Goal: Task Accomplishment & Management: Manage account settings

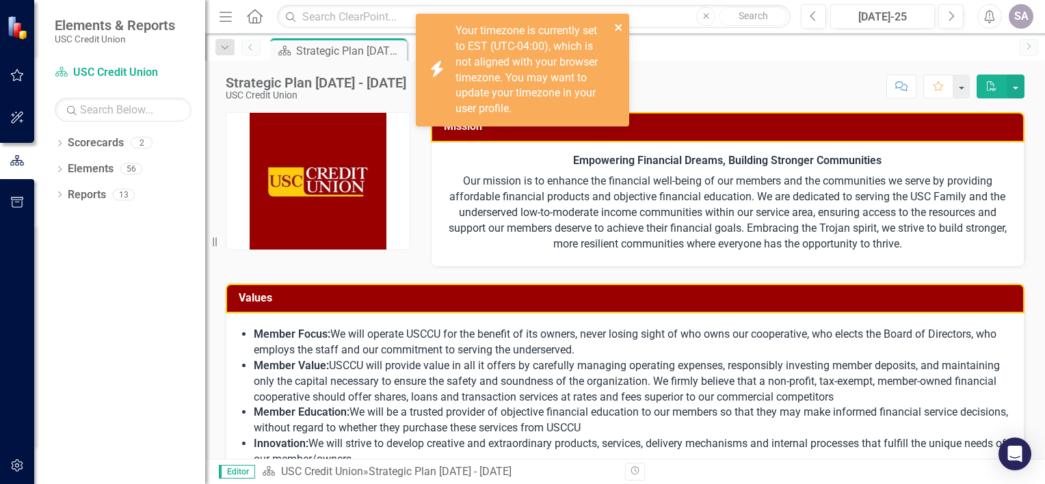
click at [612, 21] on profile\ "icon.bolt Your timezone is currently set to EST (UTC-04:00), which is not align…" at bounding box center [522, 70] width 213 height 113
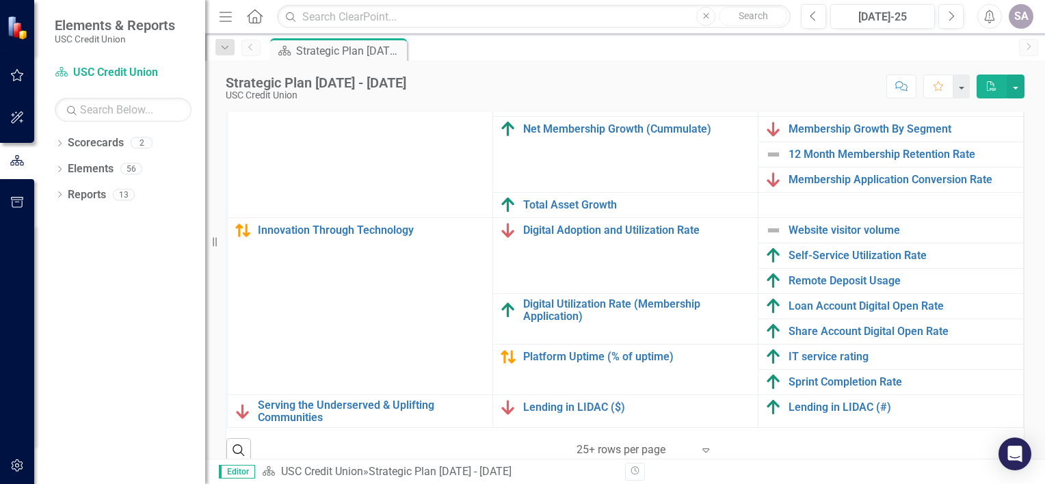
scroll to position [514, 0]
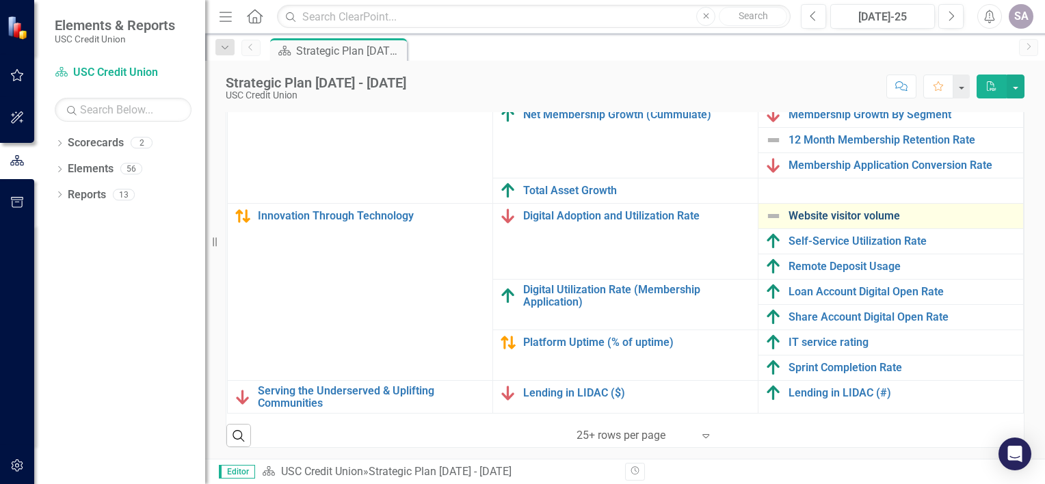
click at [832, 210] on link "Website visitor volume" at bounding box center [902, 216] width 228 height 12
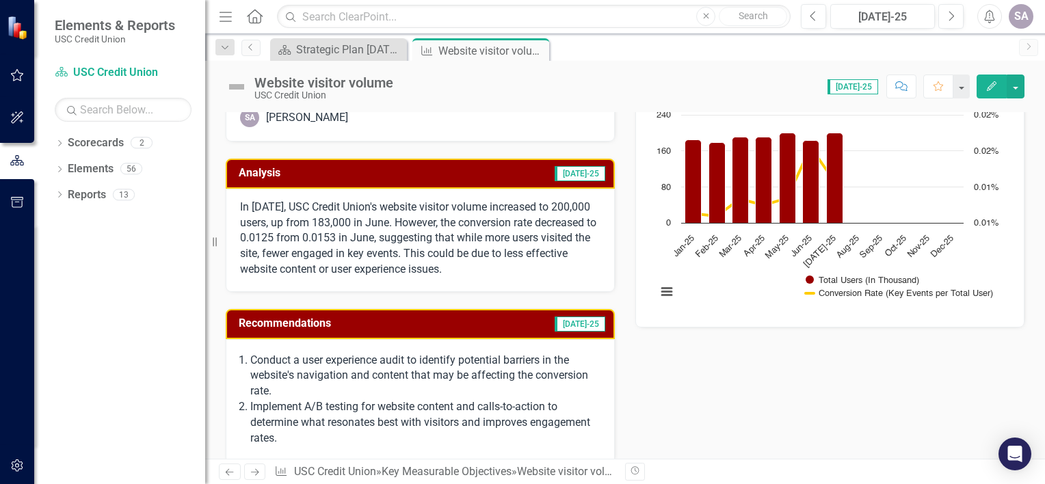
scroll to position [273, 0]
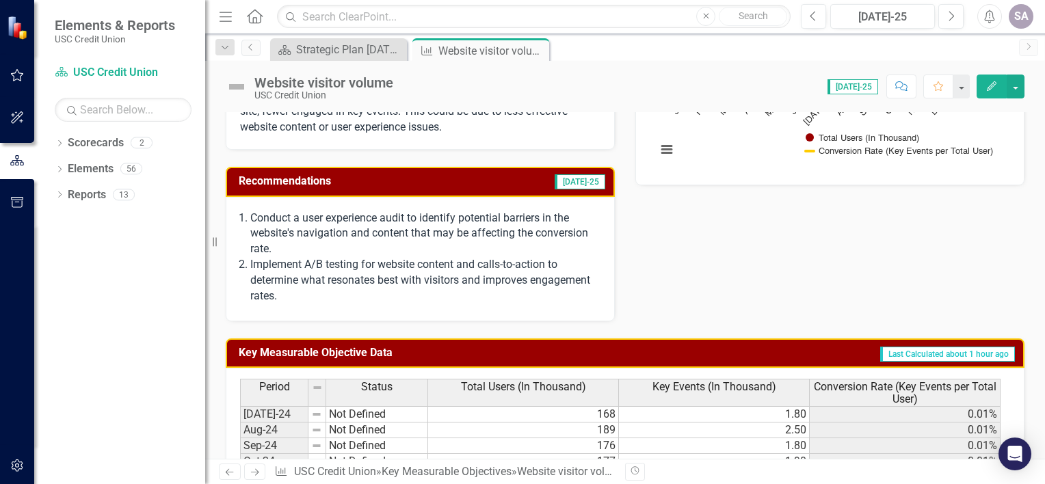
click at [456, 203] on div "Conduct a user experience audit to identify potential barriers in the website's…" at bounding box center [420, 259] width 389 height 124
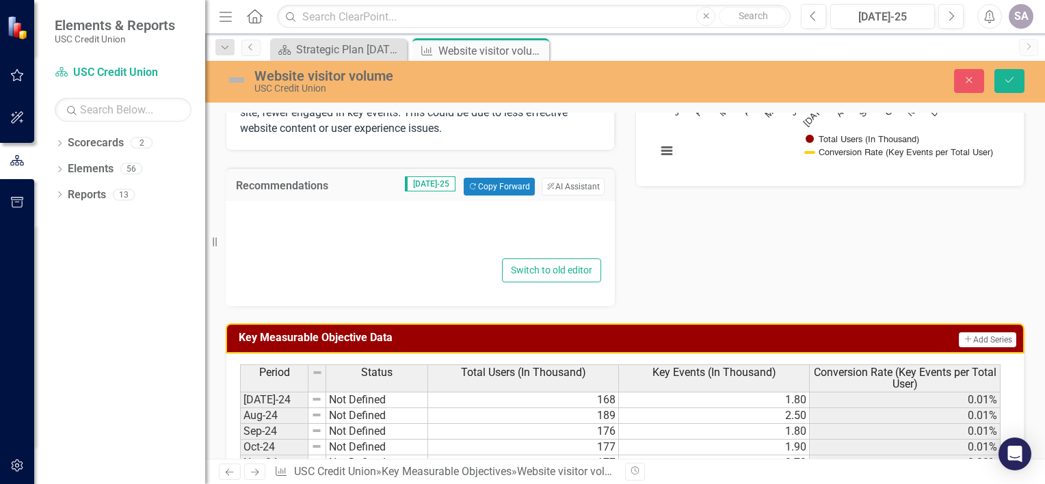
type textarea "<ol> <li> <p>Conduct a user experience audit to identify potential barriers in …"
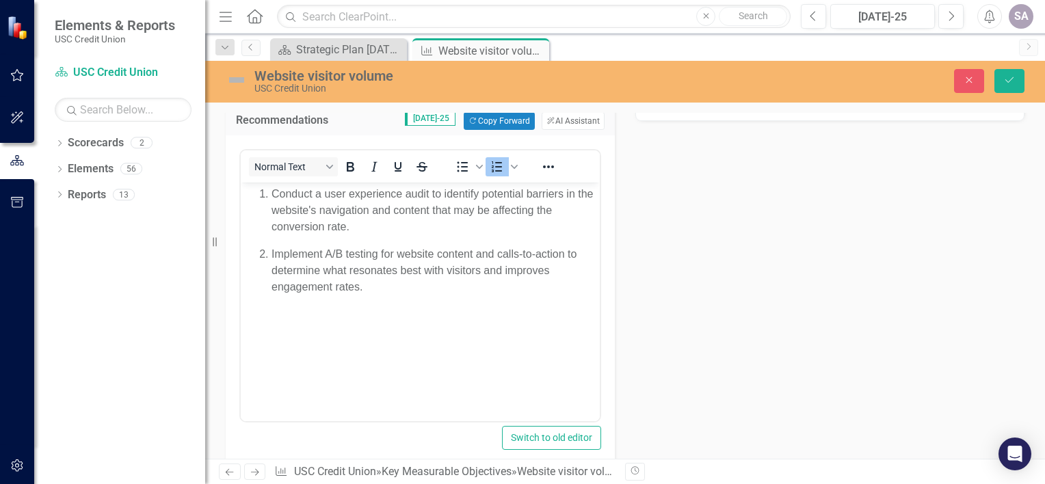
scroll to position [342, 0]
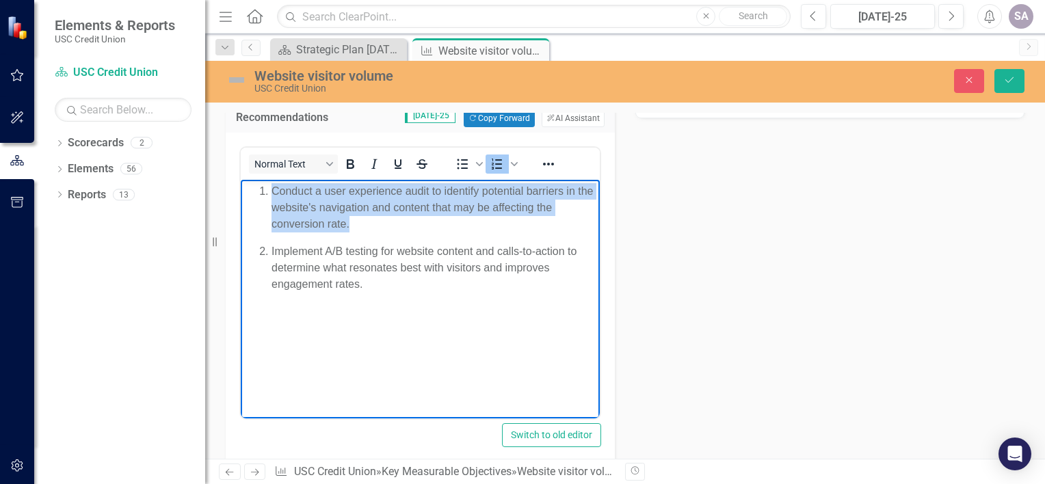
drag, startPoint x: 349, startPoint y: 221, endPoint x: 238, endPoint y: 198, distance: 113.8
click at [241, 198] on html "Conduct a user experience audit to identify potential barriers in the website's…" at bounding box center [420, 282] width 359 height 205
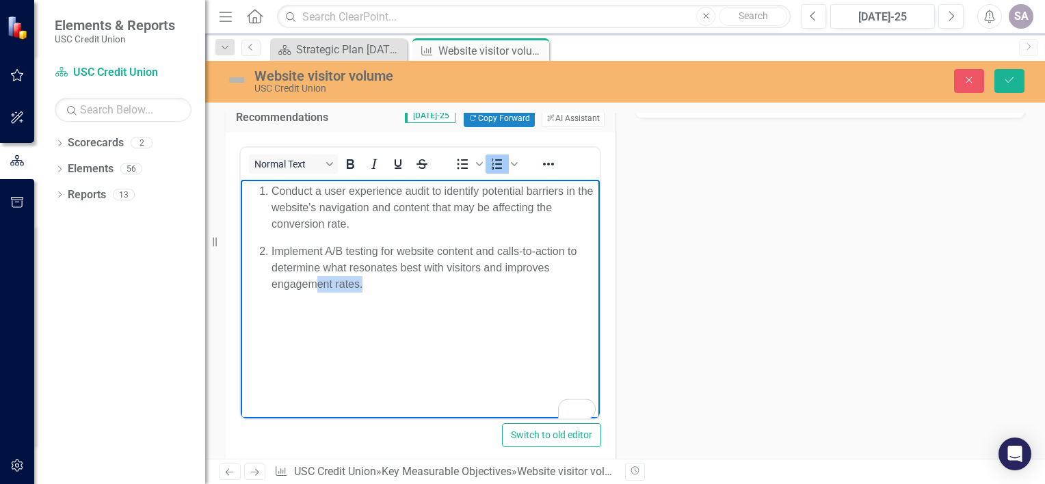
drag, startPoint x: 377, startPoint y: 288, endPoint x: 315, endPoint y: 262, distance: 67.4
click at [313, 271] on p "Implement A/B testing for website content and calls-to-action to determine what…" at bounding box center [433, 267] width 325 height 49
click at [317, 257] on p "Implement A/B testing for website content and calls-to-action to determine what…" at bounding box center [433, 267] width 325 height 49
click at [122, 71] on link "Scorecard USC Credit Union" at bounding box center [123, 73] width 137 height 16
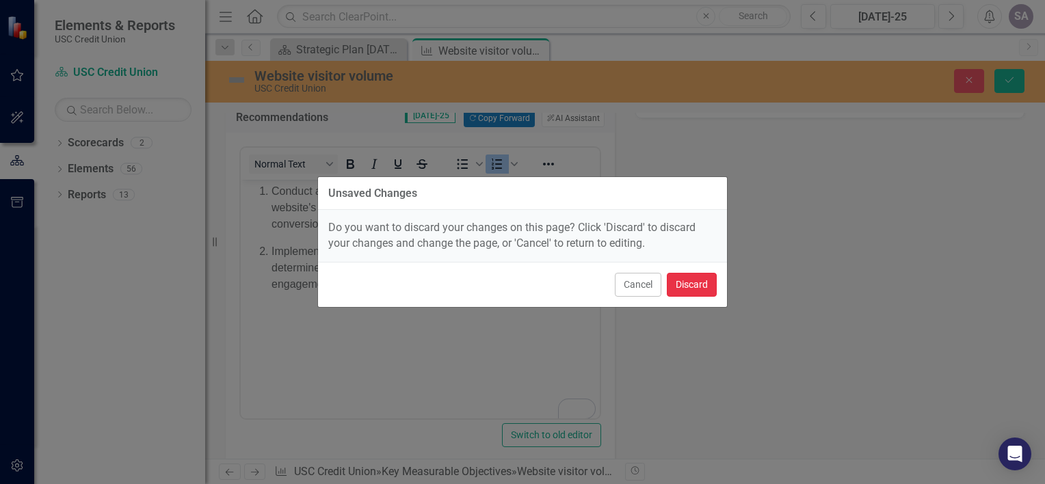
click at [686, 284] on button "Discard" at bounding box center [691, 285] width 50 height 24
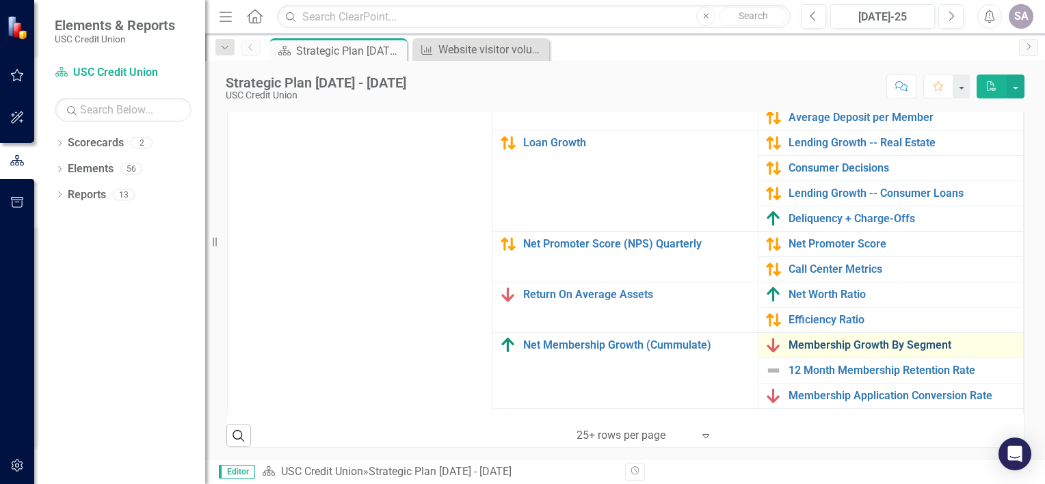
click at [867, 340] on link "Membership Growth By Segment" at bounding box center [902, 345] width 228 height 12
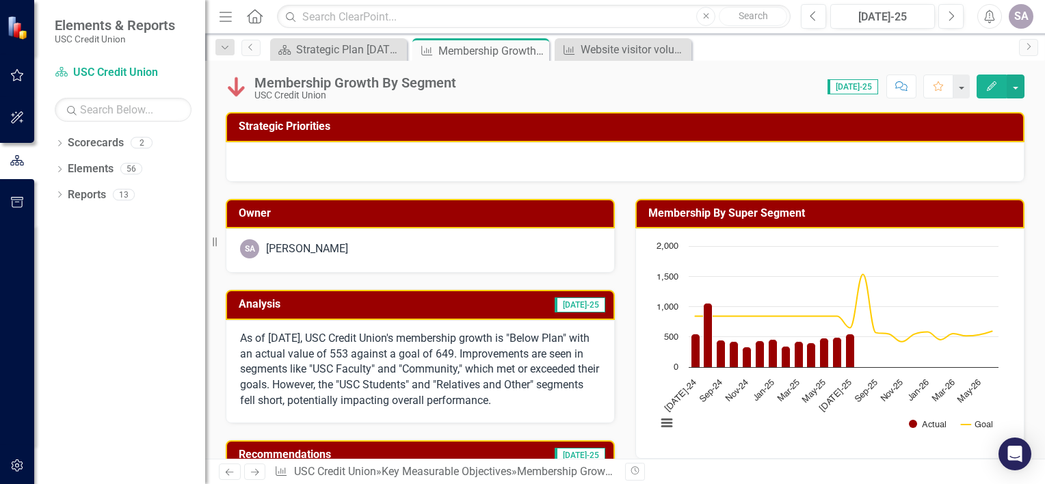
click at [226, 16] on icon "Menu" at bounding box center [226, 16] width 18 height 14
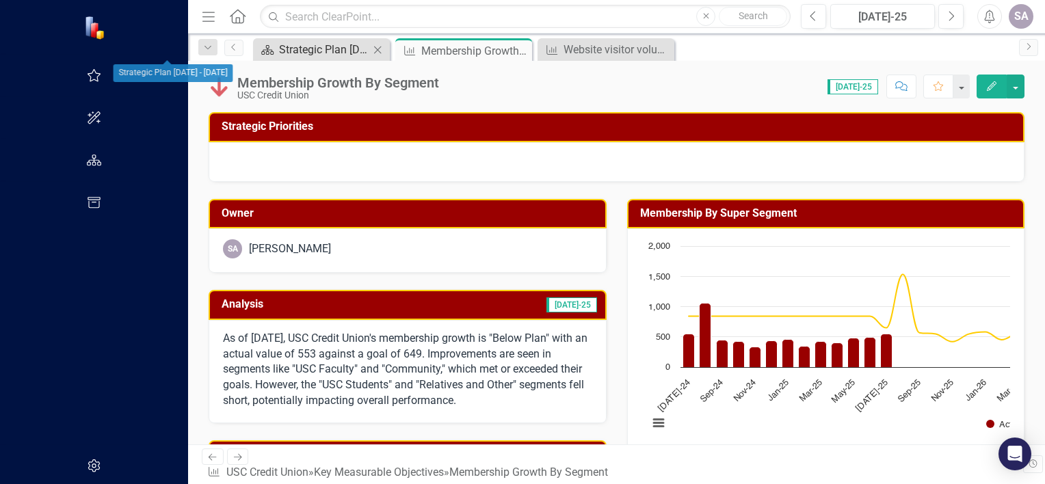
click at [279, 52] on div "Strategic Plan [DATE] - [DATE]" at bounding box center [324, 49] width 90 height 17
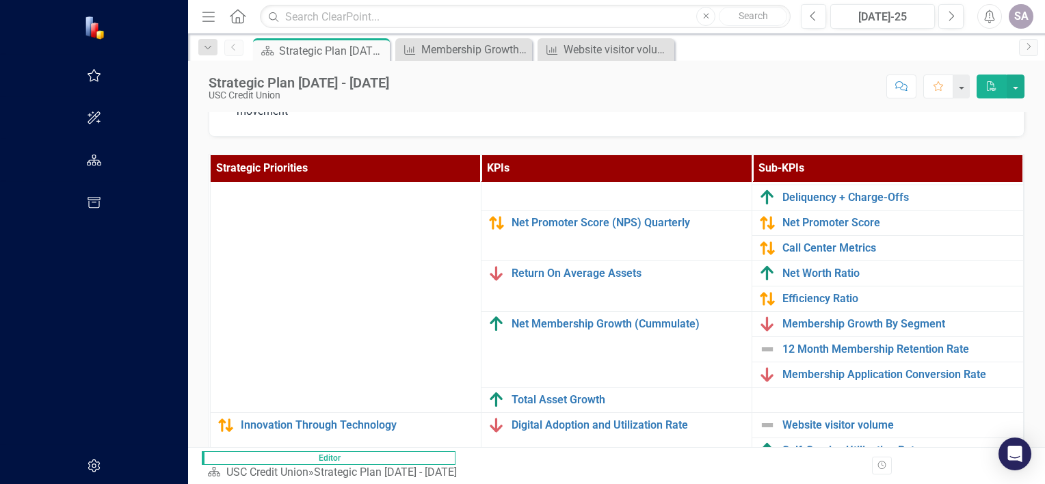
scroll to position [137, 0]
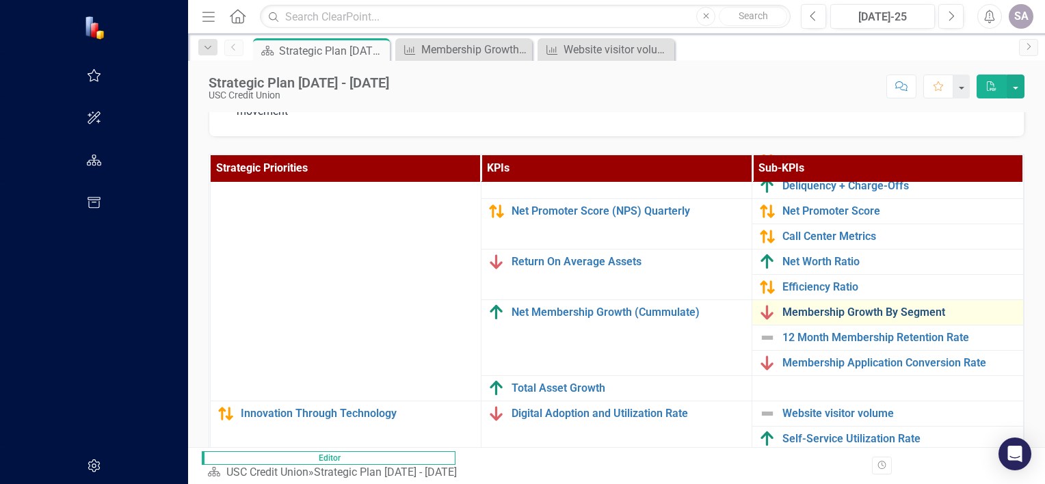
click at [795, 306] on link "Membership Growth By Segment" at bounding box center [898, 312] width 233 height 12
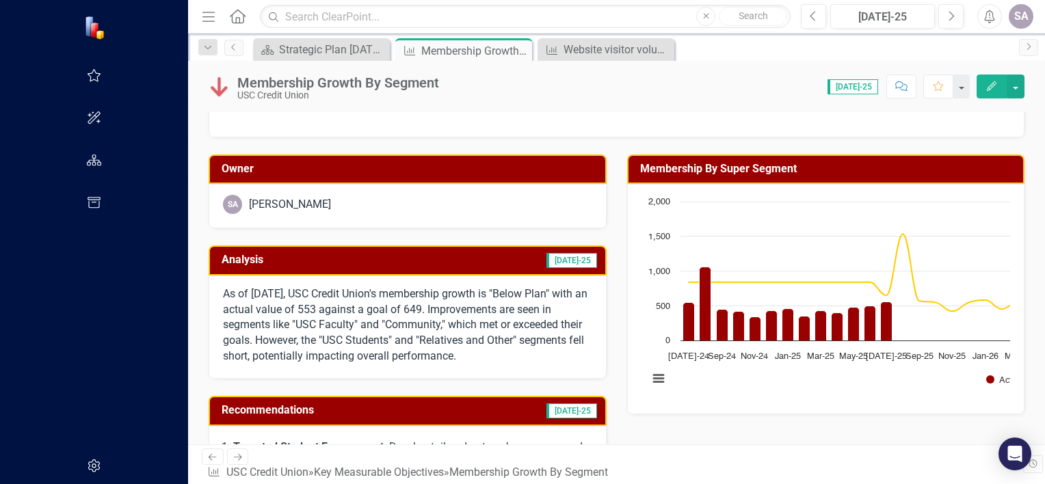
scroll to position [68, 0]
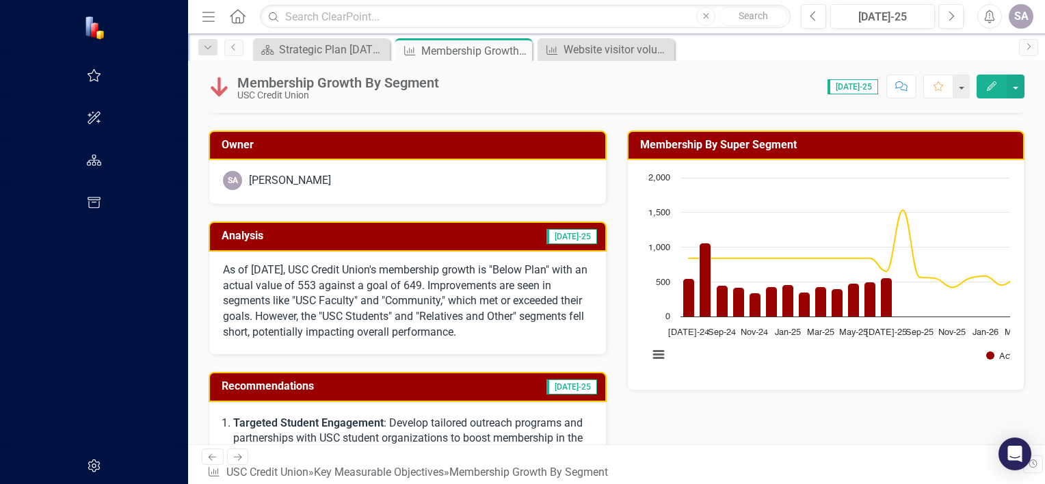
click at [362, 254] on div "As of July 2025, USC Credit Union's membership growth is "Below Plan" with an a…" at bounding box center [407, 303] width 398 height 103
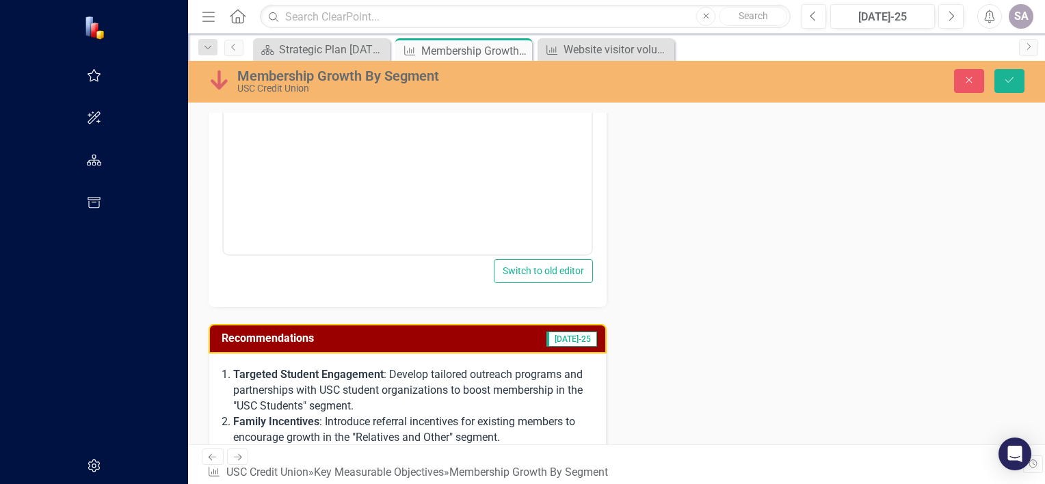
scroll to position [273, 0]
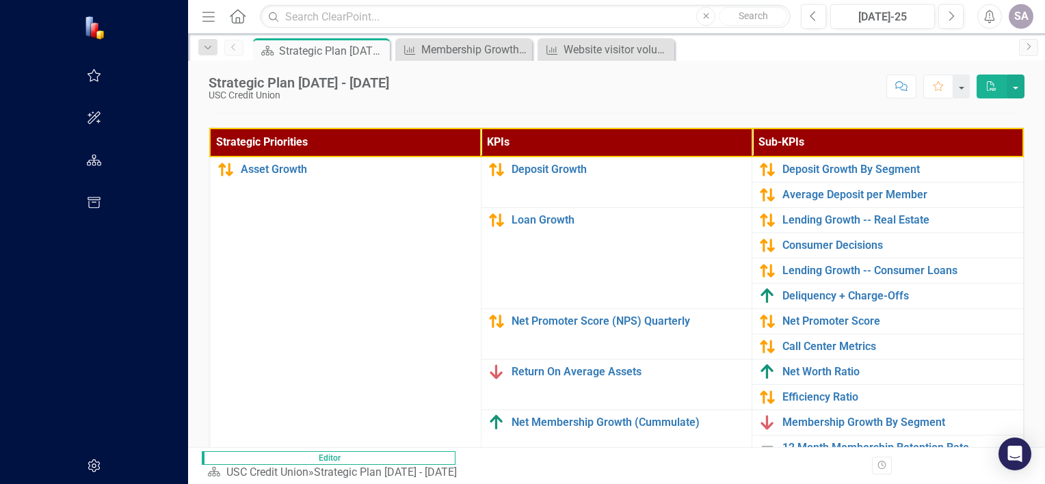
scroll to position [468, 0]
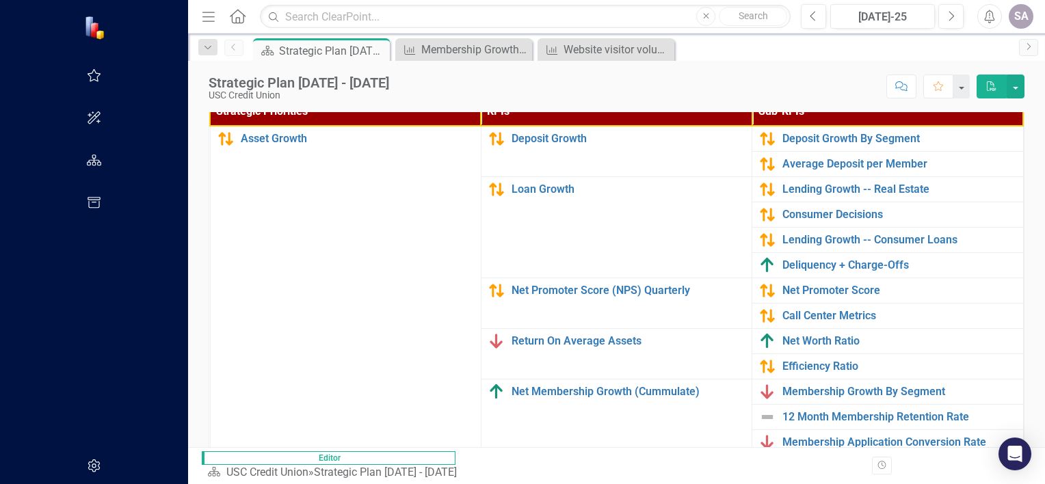
click at [782, 436] on link "Membership Application Conversion Rate" at bounding box center [898, 442] width 233 height 12
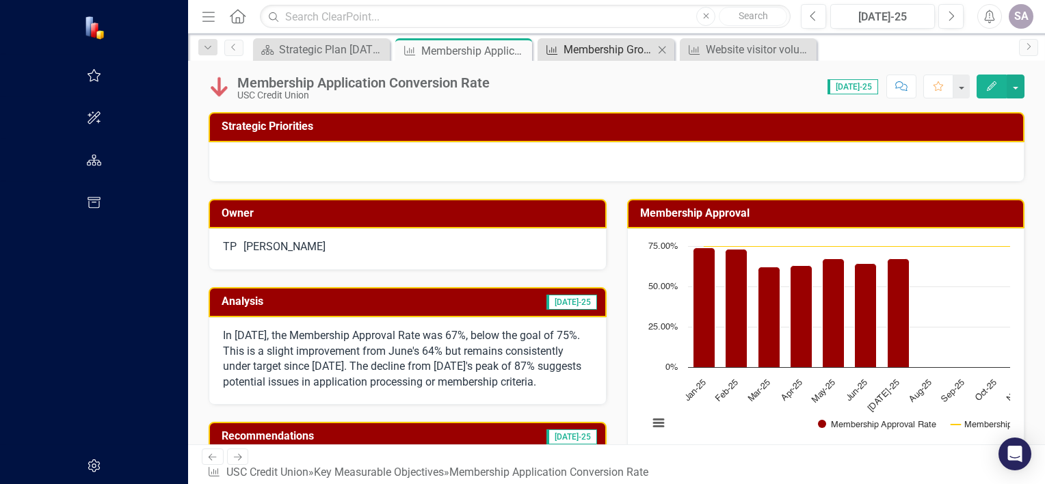
click at [563, 49] on div "Membership Growth By Segment" at bounding box center [608, 49] width 90 height 17
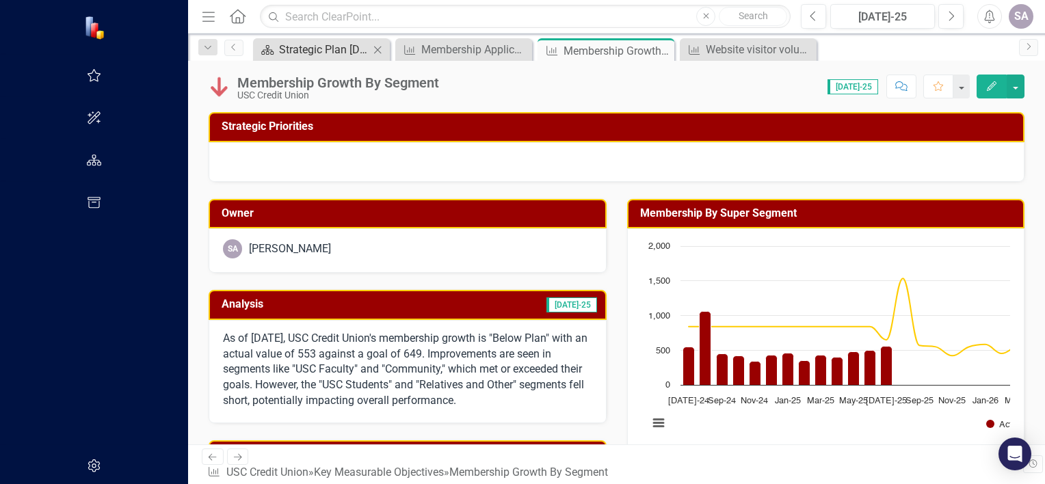
click at [279, 42] on div "Strategic Plan [DATE] - [DATE]" at bounding box center [324, 49] width 90 height 17
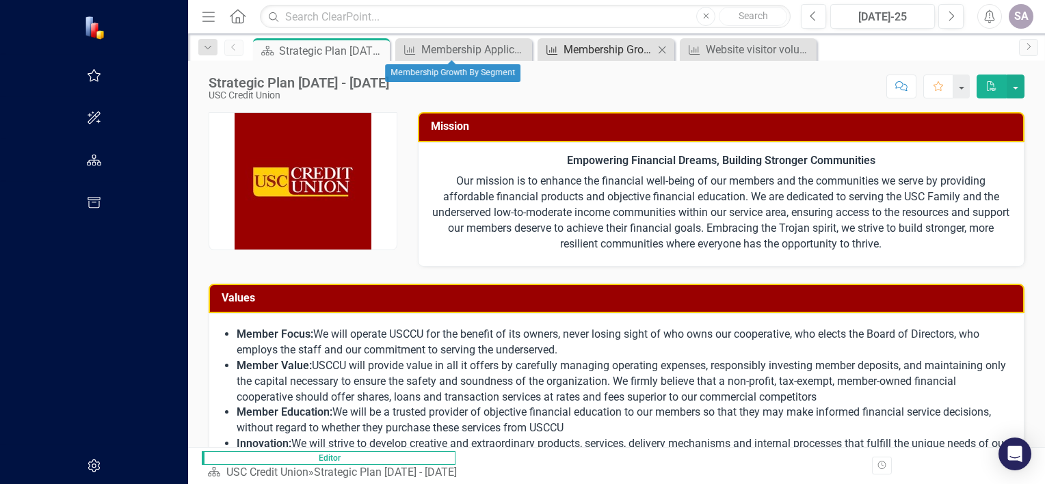
click at [563, 46] on div "Membership Growth By Segment" at bounding box center [608, 49] width 90 height 17
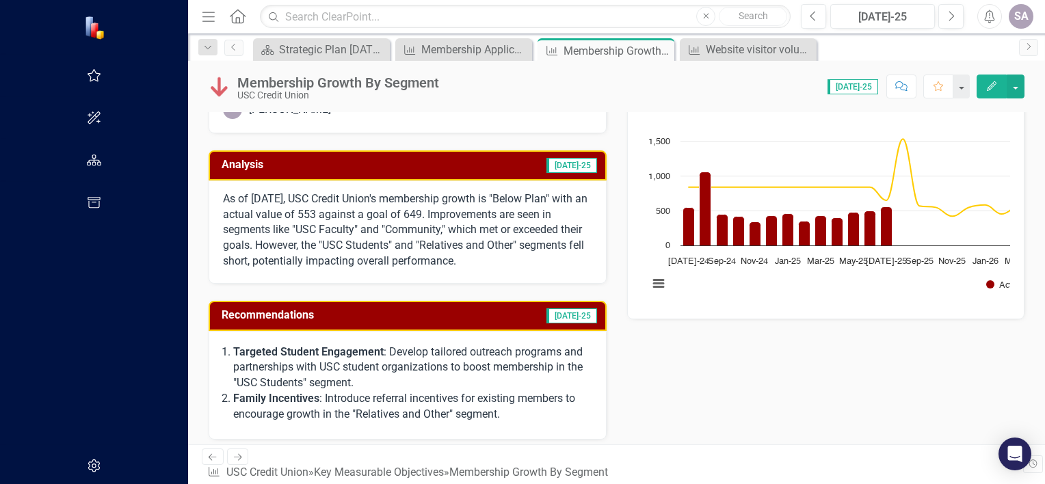
scroll to position [137, 0]
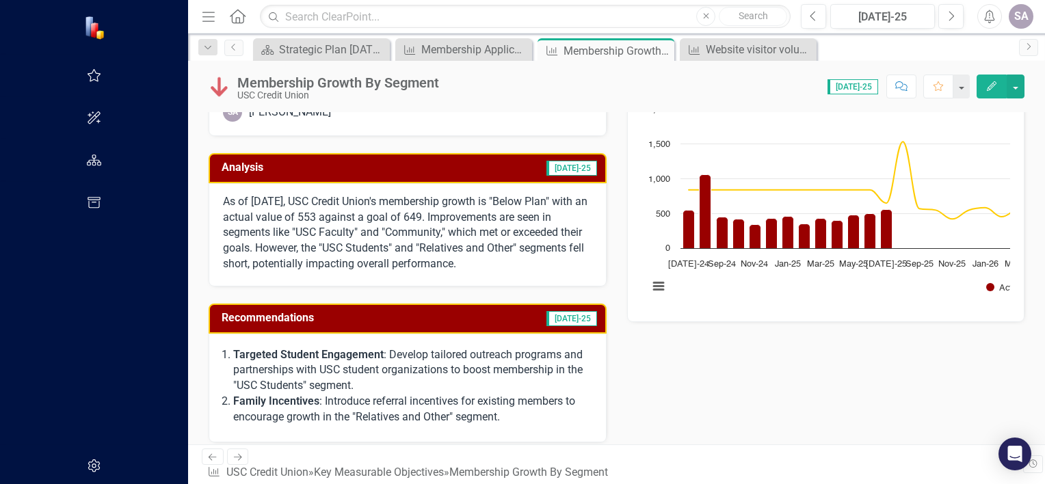
click at [409, 187] on div "As of July 2025, USC Credit Union's membership growth is "Below Plan" with an a…" at bounding box center [407, 234] width 398 height 103
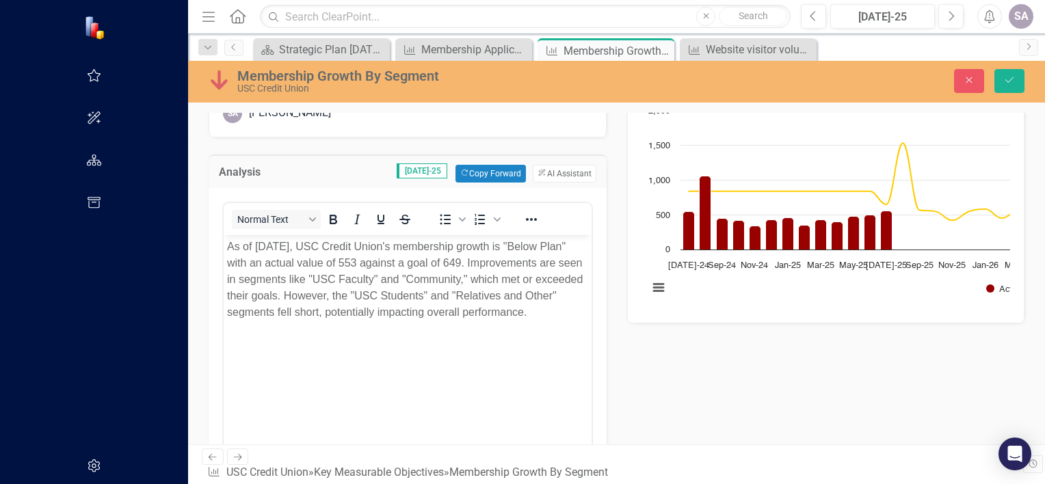
scroll to position [0, 0]
click at [582, 244] on p "As of July 2025, USC Credit Union's membership growth is "Below Plan" with an a…" at bounding box center [407, 279] width 361 height 82
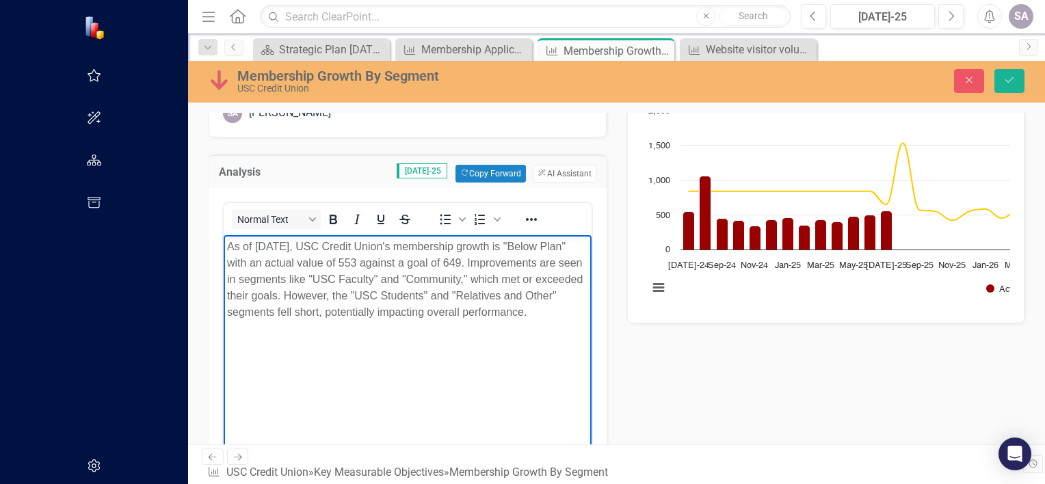
click at [520, 245] on p "As of July 2025, USC Credit Union's membership growth is "Below Plan" with an a…" at bounding box center [407, 279] width 361 height 82
click at [588, 247] on p "As of July 2025, USC Credit Union's membership growth is 12% "Below Plan" with …" at bounding box center [407, 279] width 361 height 82
click at [429, 267] on p "As of July 2025, USC Credit Union's membership growth is 12% below plan with an…" at bounding box center [407, 279] width 361 height 82
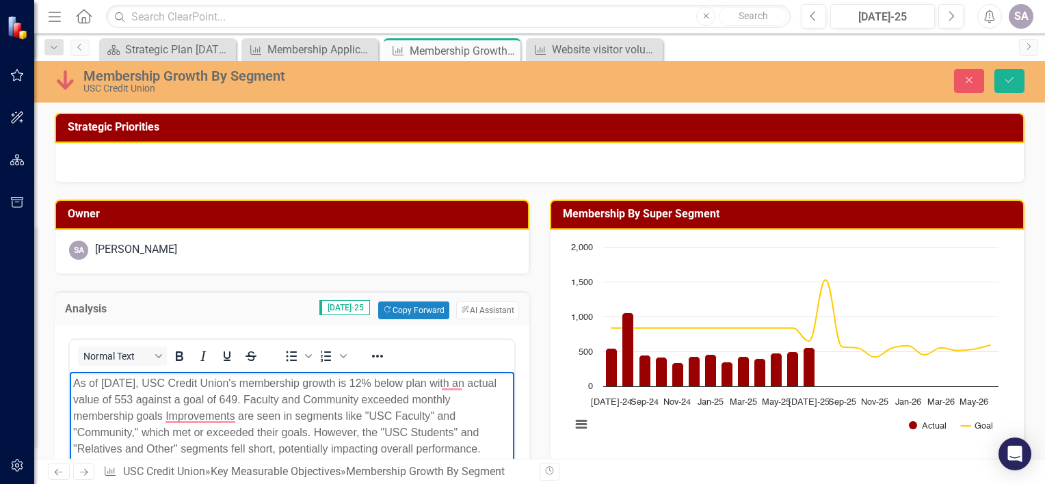
scroll to position [137, 0]
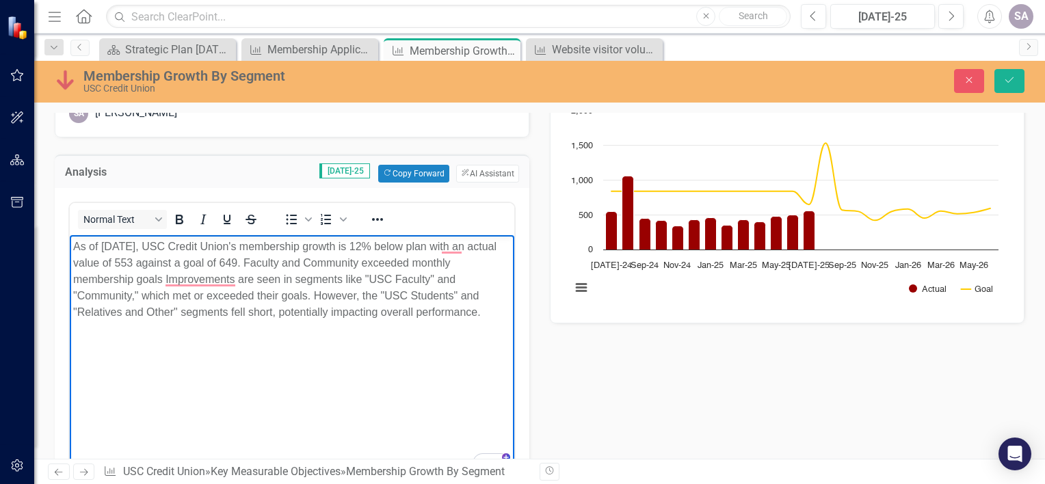
click at [394, 260] on p "As of [DATE], USC Credit Union's membership growth is 12% below plan with an ac…" at bounding box center [291, 279] width 437 height 82
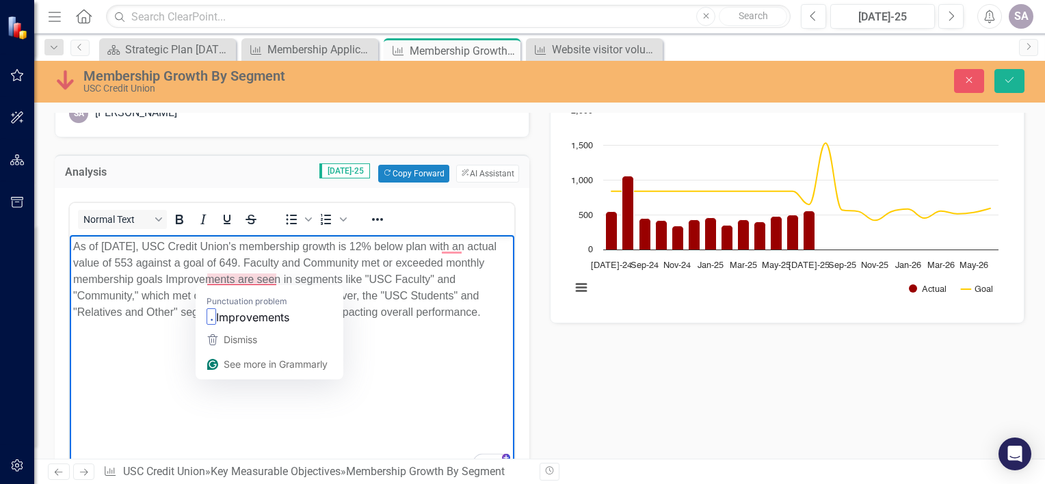
click at [206, 279] on p "As of July 2025, USC Credit Union's membership growth is 12% below plan with an…" at bounding box center [291, 279] width 437 height 82
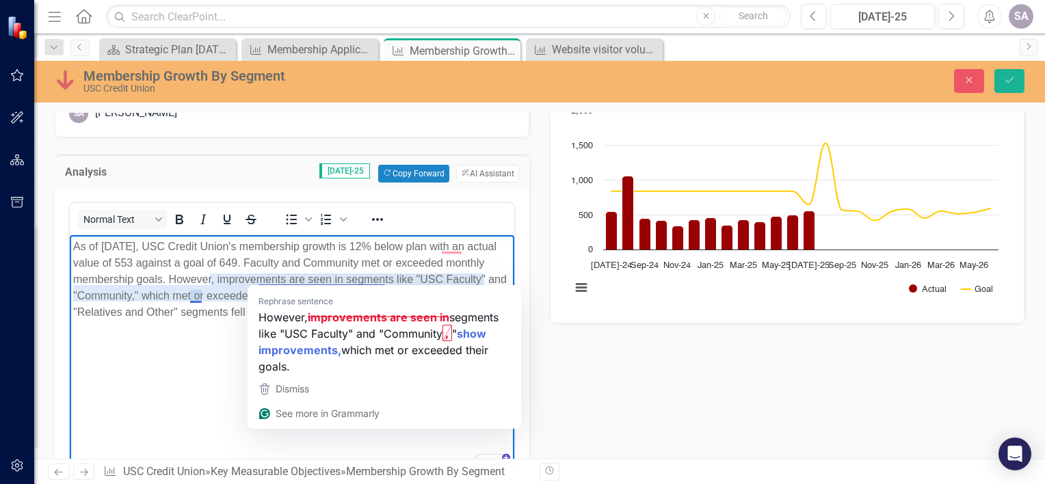
click at [381, 278] on p "As of July 2025, USC Credit Union's membership growth is 12% below plan with an…" at bounding box center [291, 279] width 437 height 82
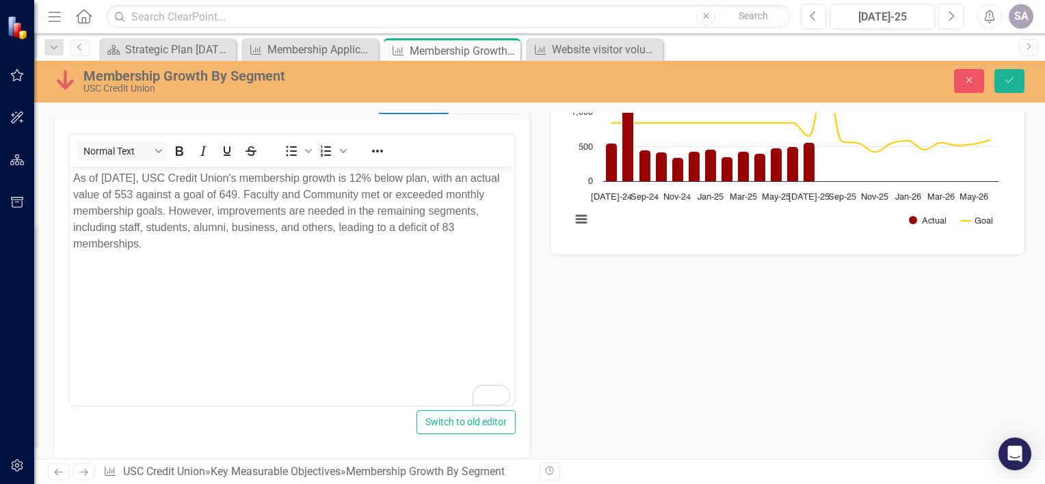
scroll to position [137, 0]
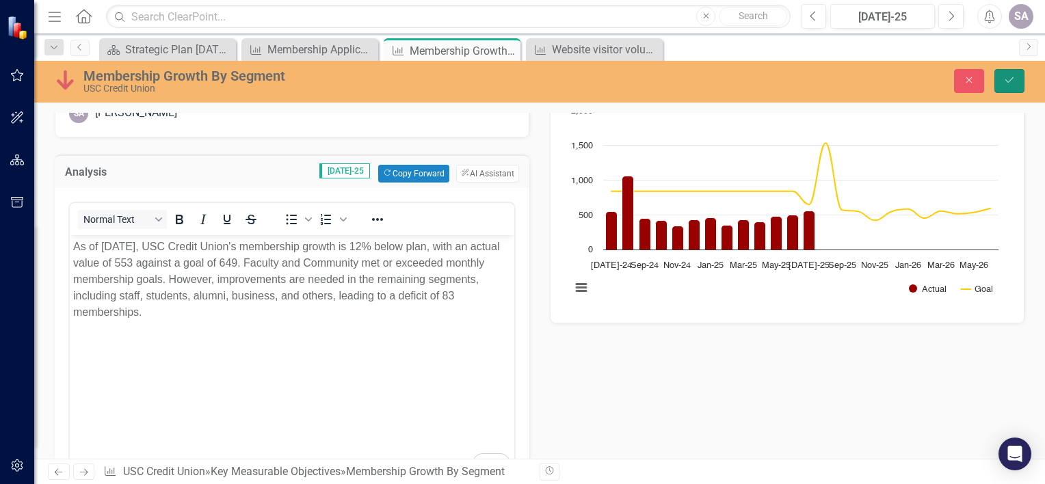
drag, startPoint x: 1004, startPoint y: 75, endPoint x: 998, endPoint y: 79, distance: 7.8
click at [1005, 75] on button "Save" at bounding box center [1009, 81] width 30 height 24
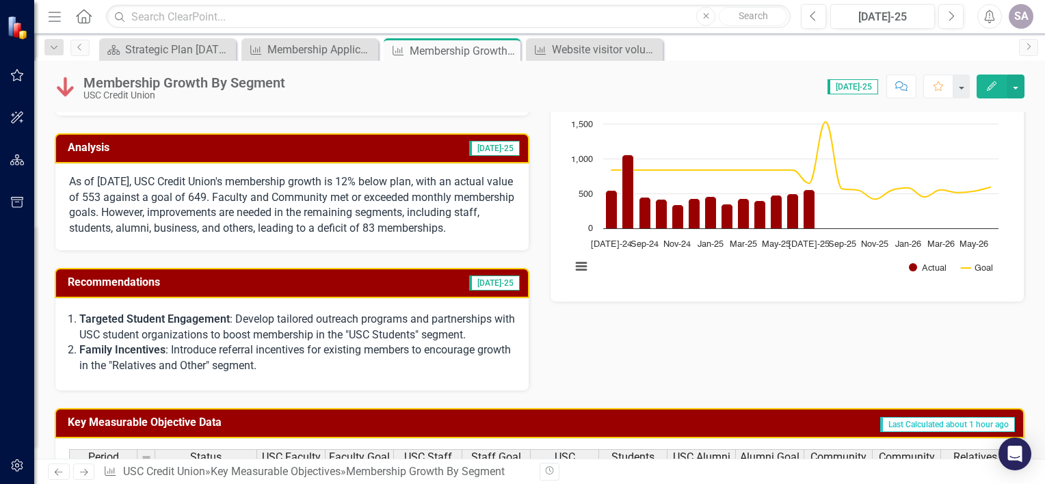
scroll to position [205, 0]
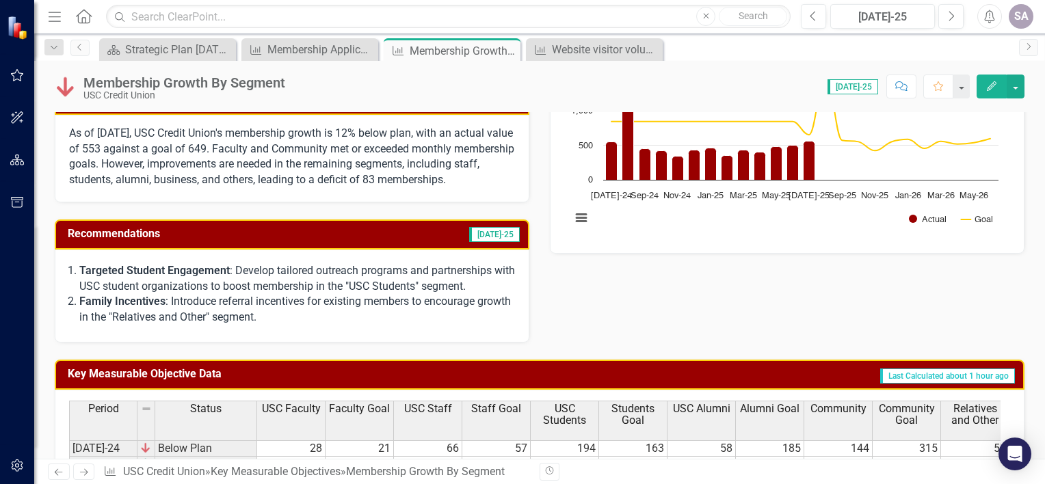
click at [380, 291] on p "Targeted Student Engagement : Develop tailored outreach programs and partnershi…" at bounding box center [296, 278] width 435 height 31
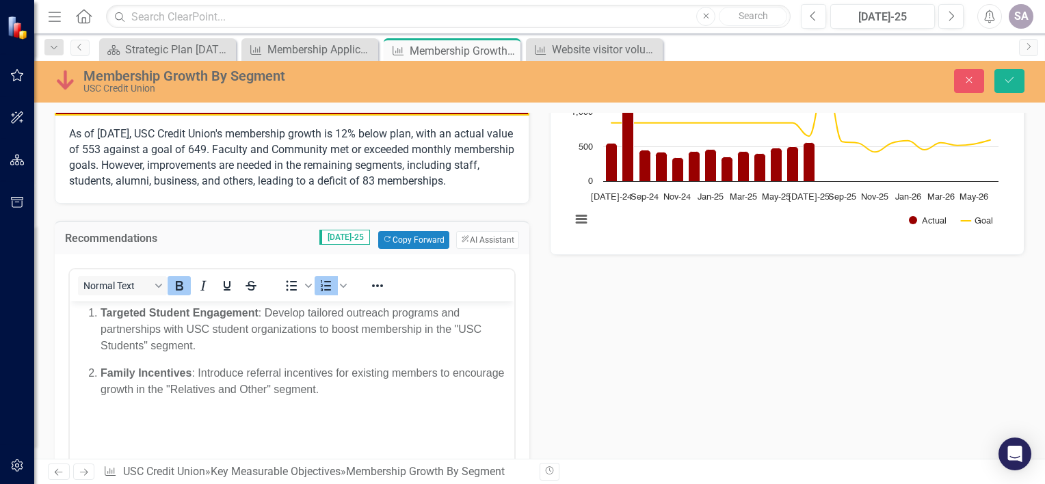
click at [346, 314] on p "Targeted Student Engagement : Develop tailored outreach programs and partnershi…" at bounding box center [305, 328] width 410 height 49
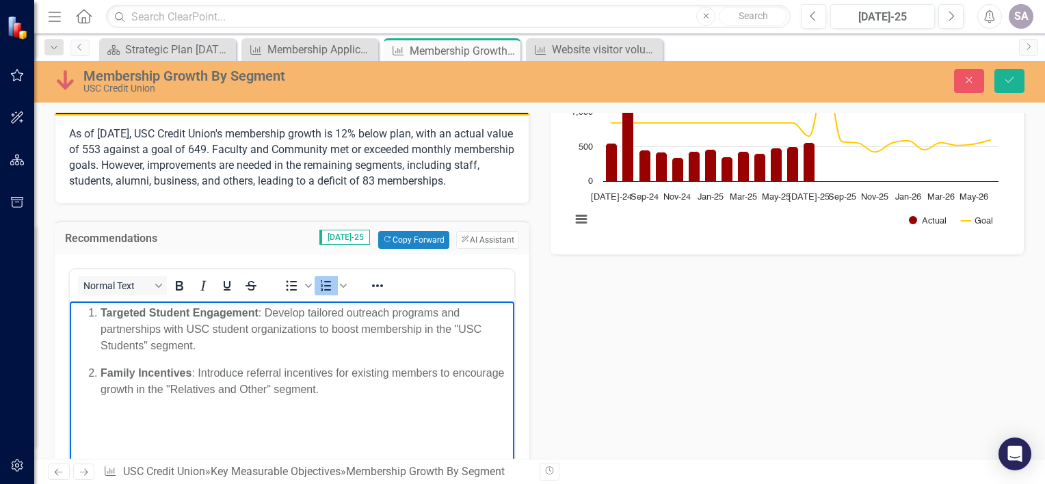
click at [466, 315] on p "Targeted Student Engagement : Develop tailored outreach programs and partnershi…" at bounding box center [305, 328] width 410 height 49
click at [298, 345] on p "Targeted Student Engagement : Develop tailored outreach programs, incentives, a…" at bounding box center [305, 328] width 410 height 49
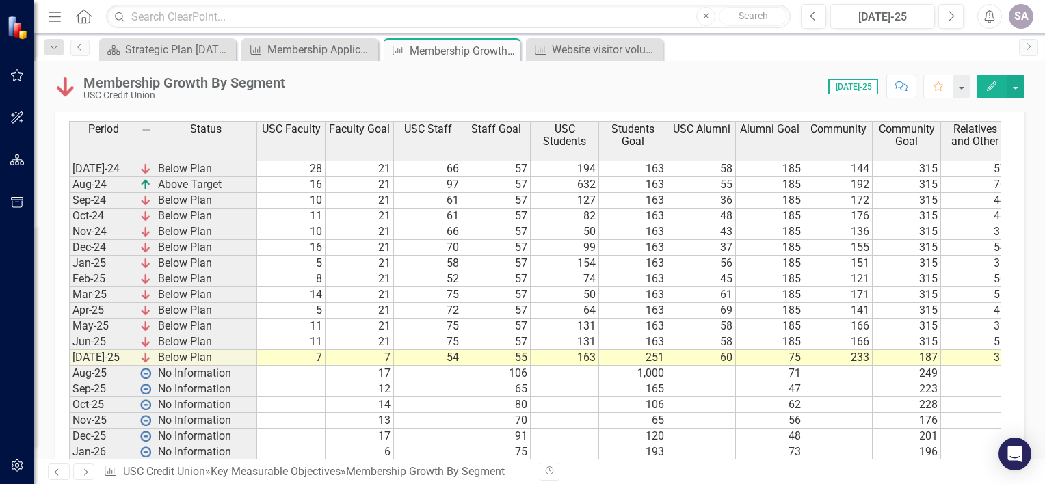
scroll to position [479, 0]
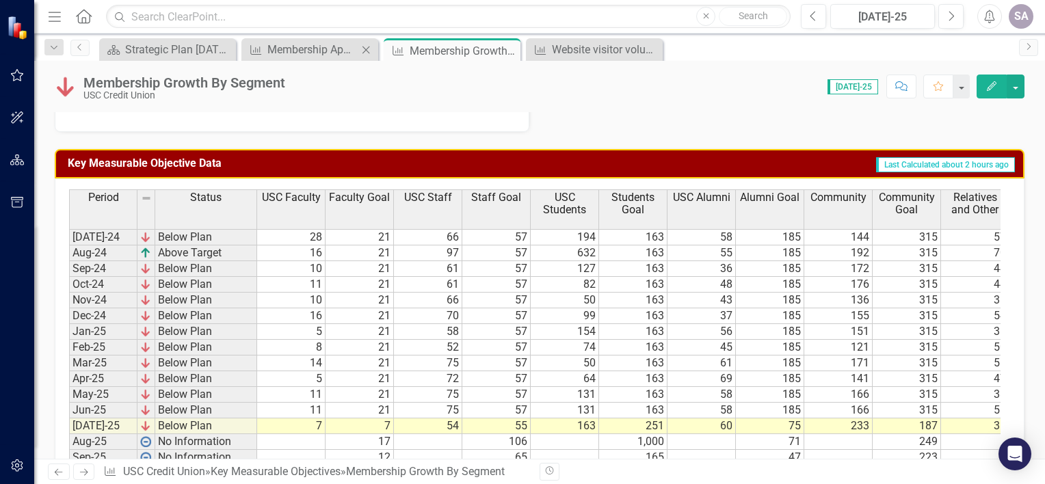
click at [342, 57] on div "Key Measurable Objective Membership Application Conversion Rate Close" at bounding box center [309, 49] width 137 height 23
click at [539, 43] on div "Key Measurable Objective" at bounding box center [537, 49] width 17 height 17
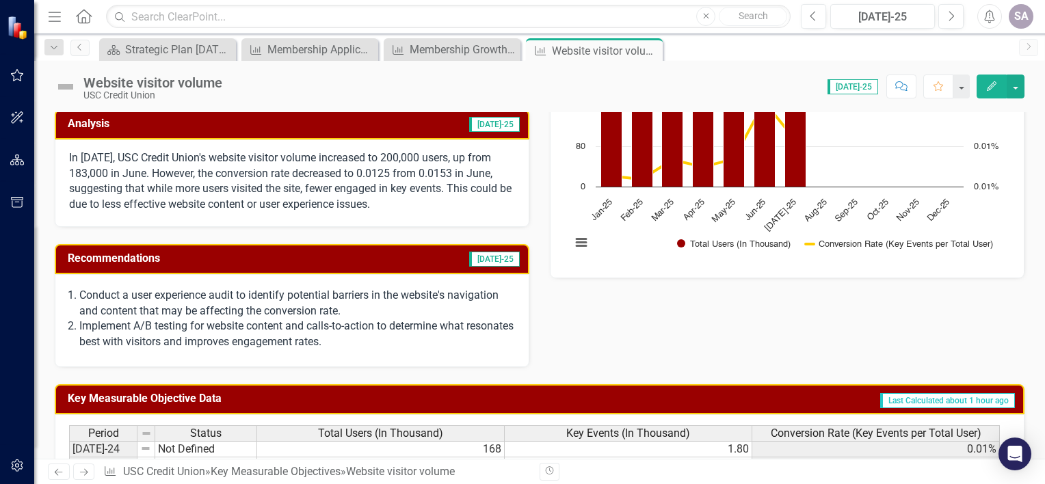
scroll to position [205, 0]
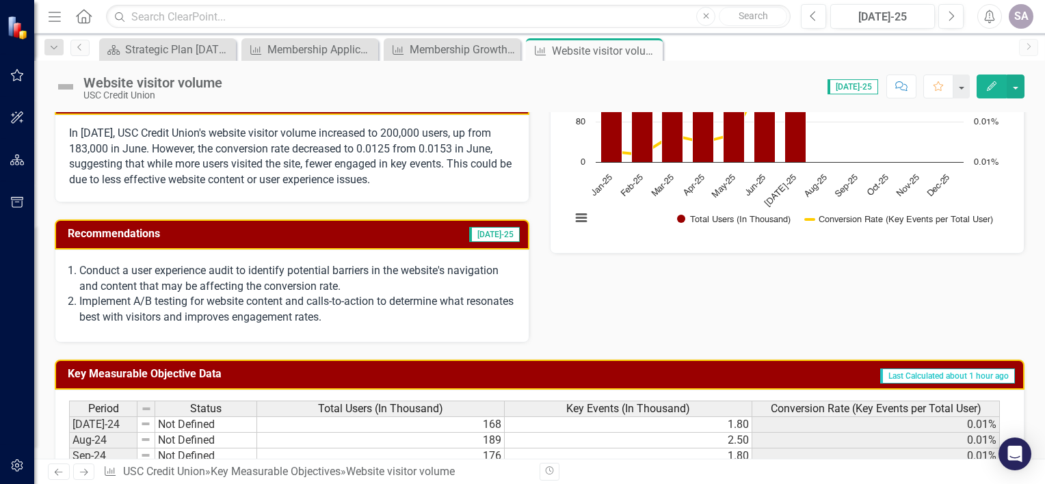
click at [425, 118] on div "In [DATE], USC Credit Union's website visitor volume increased to 200,000 users…" at bounding box center [292, 158] width 474 height 87
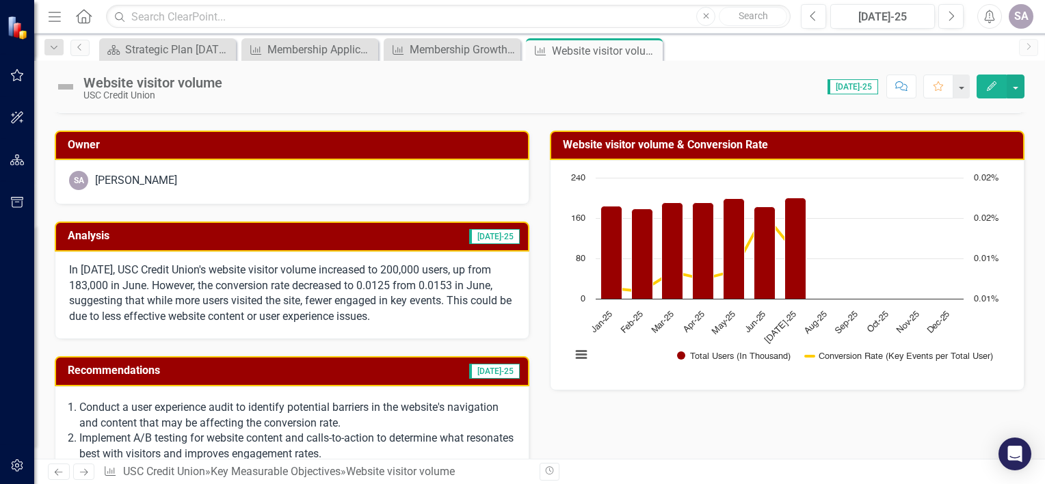
click at [484, 233] on span "[DATE]-25" at bounding box center [494, 236] width 51 height 15
click at [422, 268] on p "In July 2025, USC Credit Union's website visitor volume increased to 200,000 us…" at bounding box center [292, 293] width 446 height 62
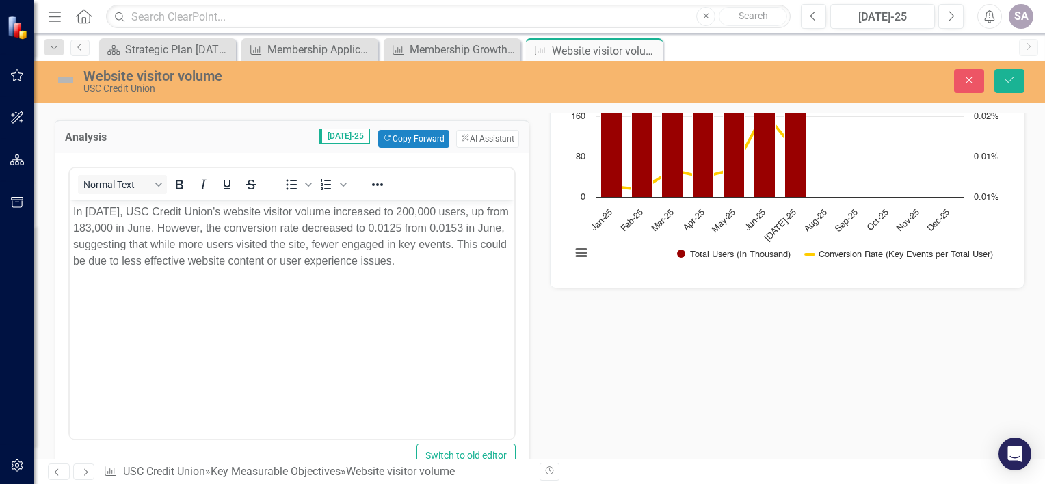
scroll to position [205, 0]
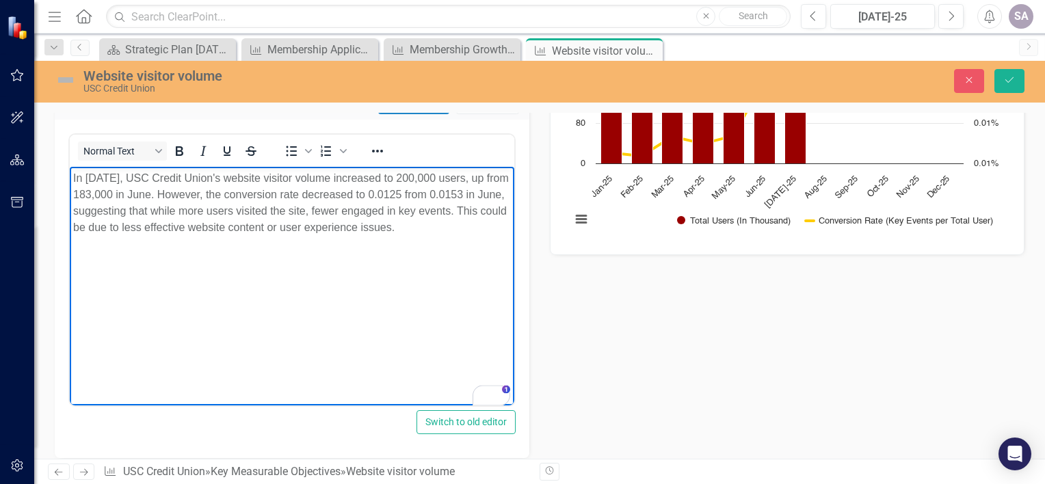
drag, startPoint x: 453, startPoint y: 225, endPoint x: 240, endPoint y: 215, distance: 212.8
click at [240, 215] on p "In July 2025, USC Credit Union's website visitor volume increased to 200,000 us…" at bounding box center [291, 203] width 437 height 66
click at [247, 195] on p "In July 2025, USC Credit Union's website visitor volume increased to 200,000 us…" at bounding box center [291, 194] width 437 height 49
click at [198, 219] on p "In July 2025, USC Credit Union's website visitor volume increased to 200,000 us…" at bounding box center [291, 194] width 437 height 49
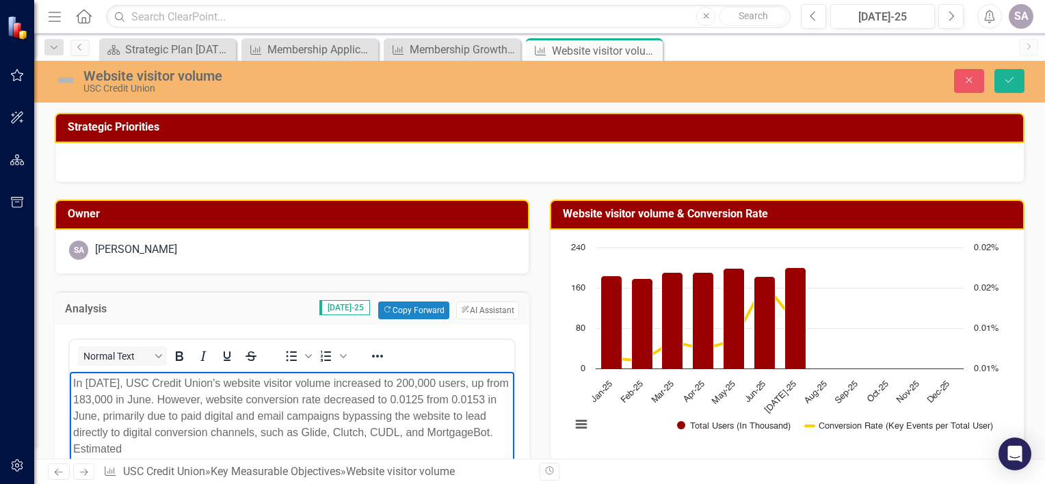
scroll to position [205, 0]
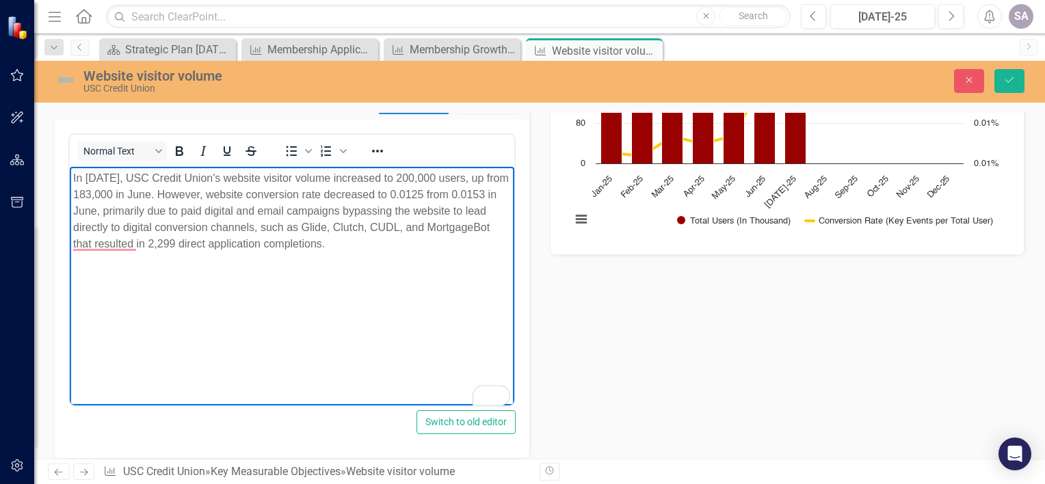
click at [147, 311] on body "In July 2025, USC Credit Union's website visitor volume increased to 200,000 us…" at bounding box center [292, 268] width 444 height 205
click at [198, 244] on p "In July 2025, USC Credit Union's website visitor volume increased to 200,000 us…" at bounding box center [291, 211] width 437 height 82
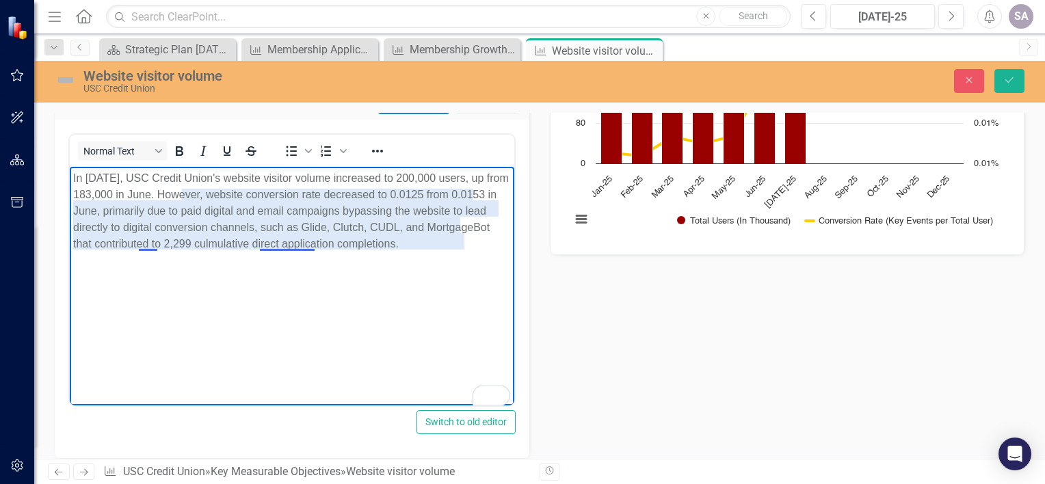
click at [152, 245] on p "In July 2025, USC Credit Union's website visitor volume increased to 200,000 us…" at bounding box center [291, 211] width 437 height 82
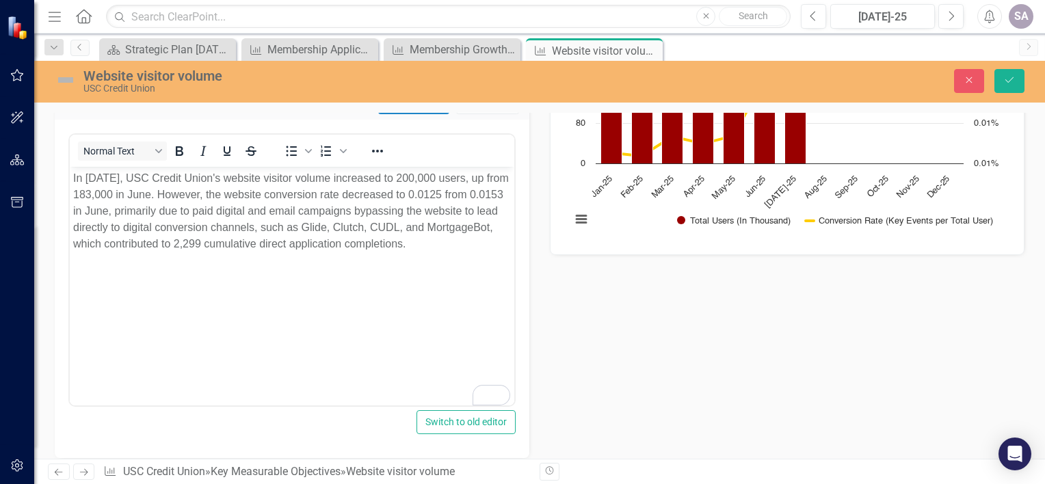
scroll to position [68, 0]
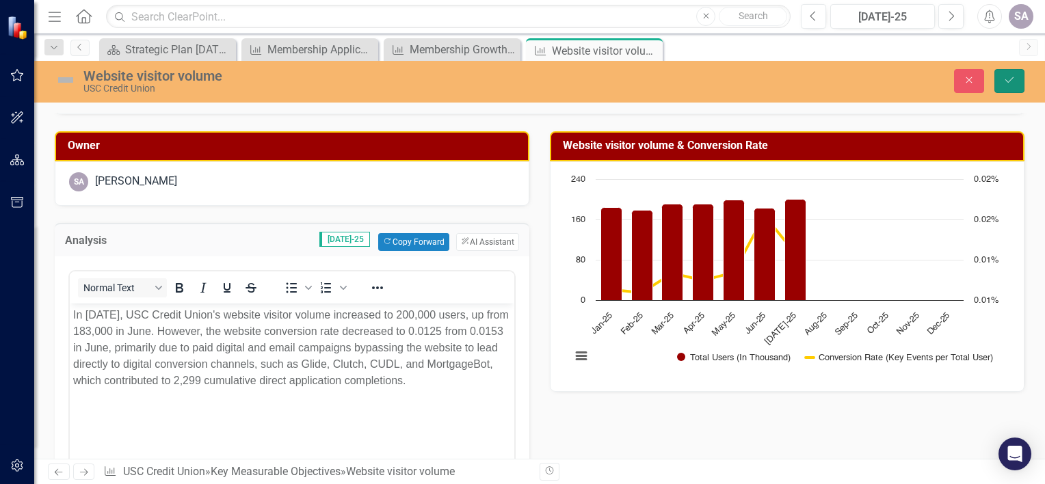
click at [1019, 85] on button "Save" at bounding box center [1009, 81] width 30 height 24
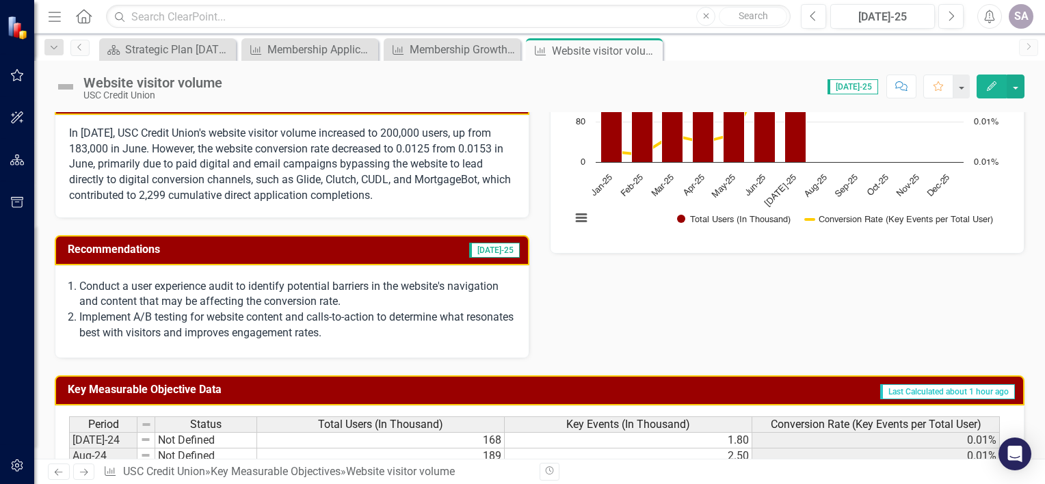
scroll to position [273, 0]
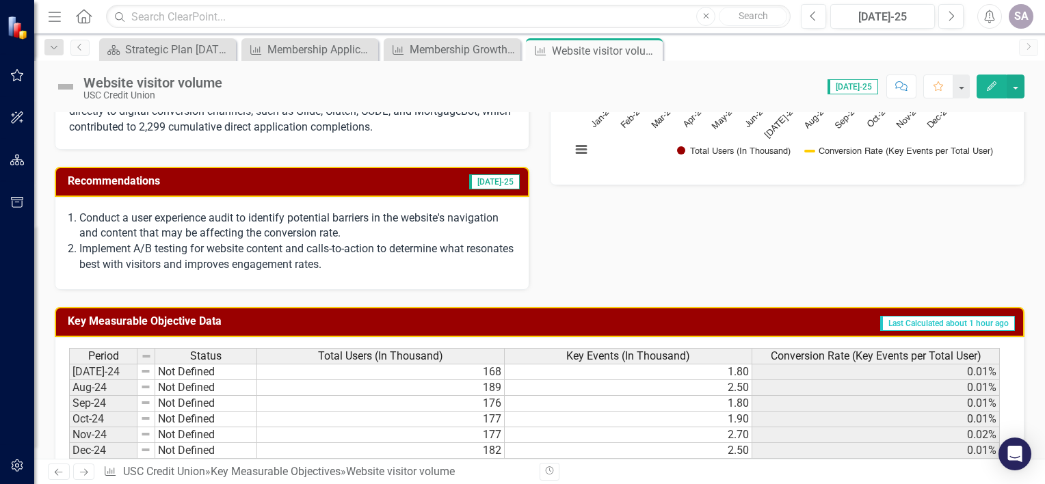
click at [401, 228] on p "Conduct a user experience audit to identify potential barriers in the website's…" at bounding box center [296, 226] width 435 height 31
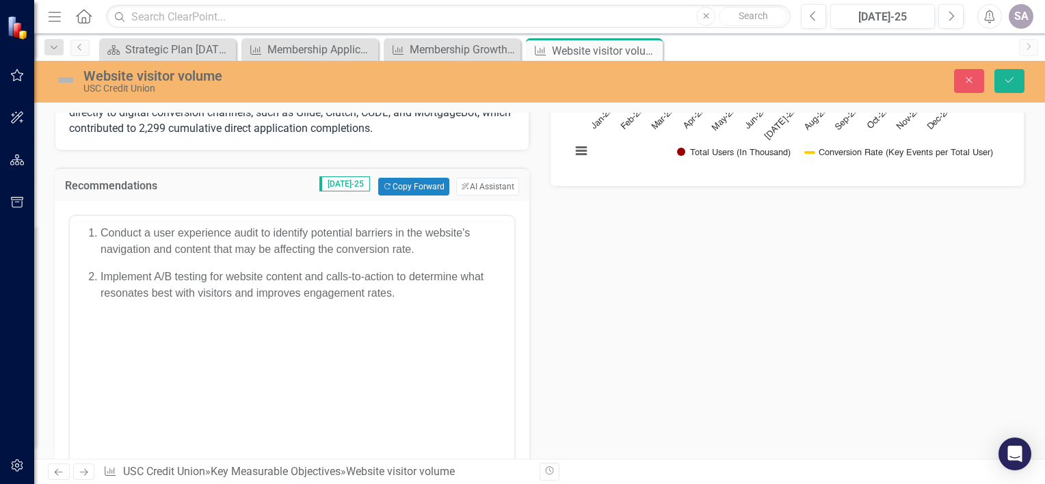
scroll to position [0, 0]
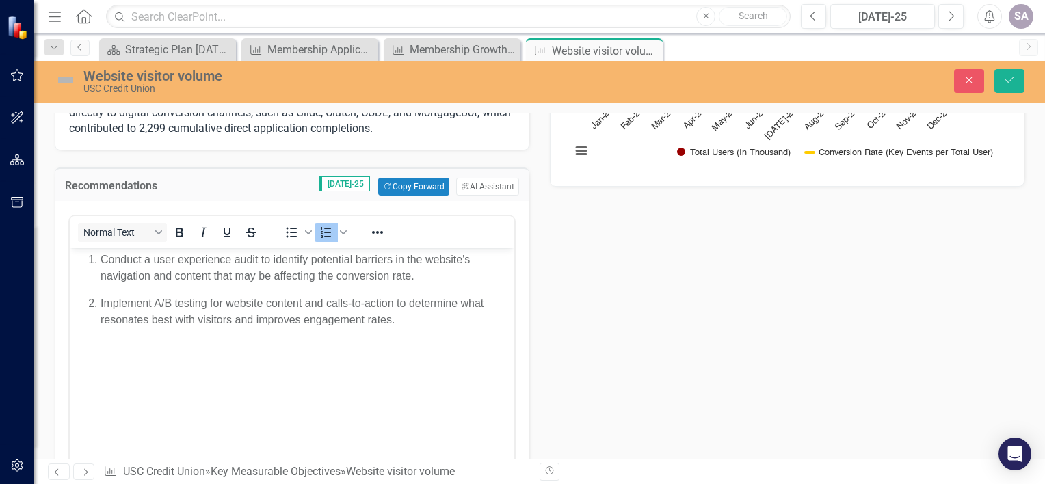
click at [427, 275] on p "Conduct a user experience audit to identify potential barriers in the website's…" at bounding box center [305, 268] width 410 height 33
